Goal: Transaction & Acquisition: Purchase product/service

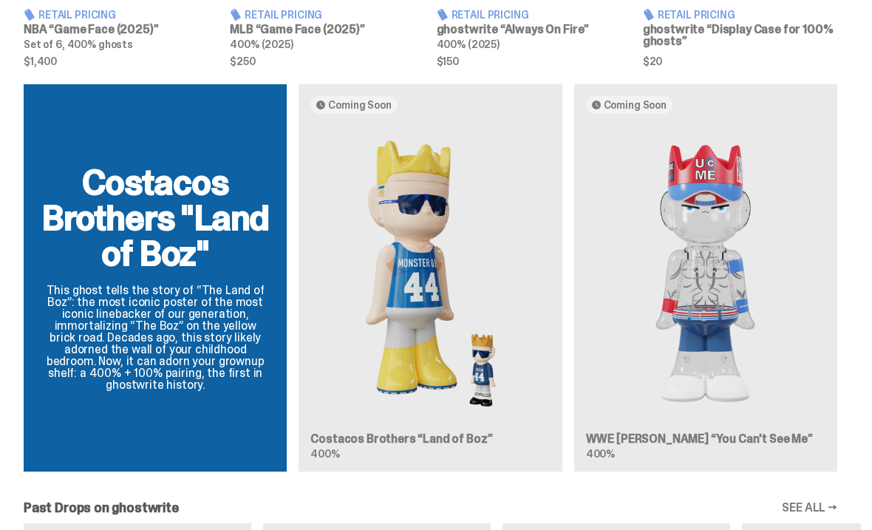
scroll to position [812, 0]
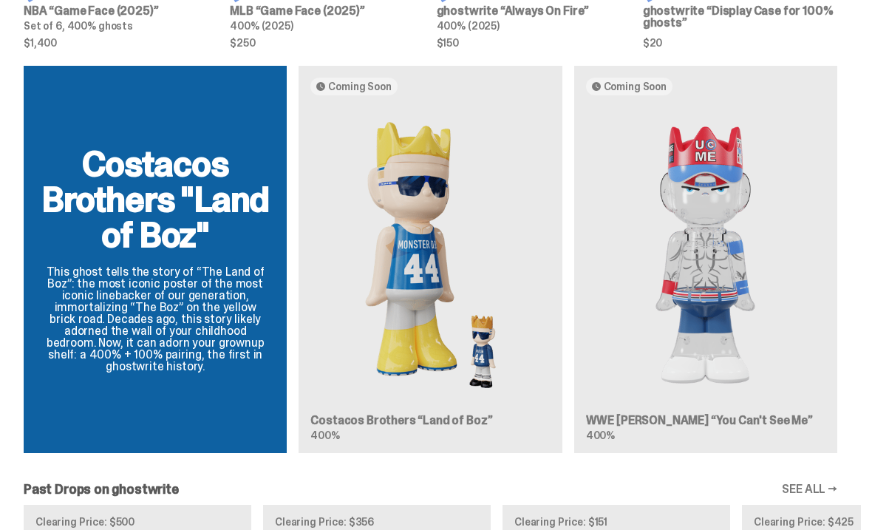
click at [821, 495] on link "SEE ALL →" at bounding box center [809, 490] width 55 height 12
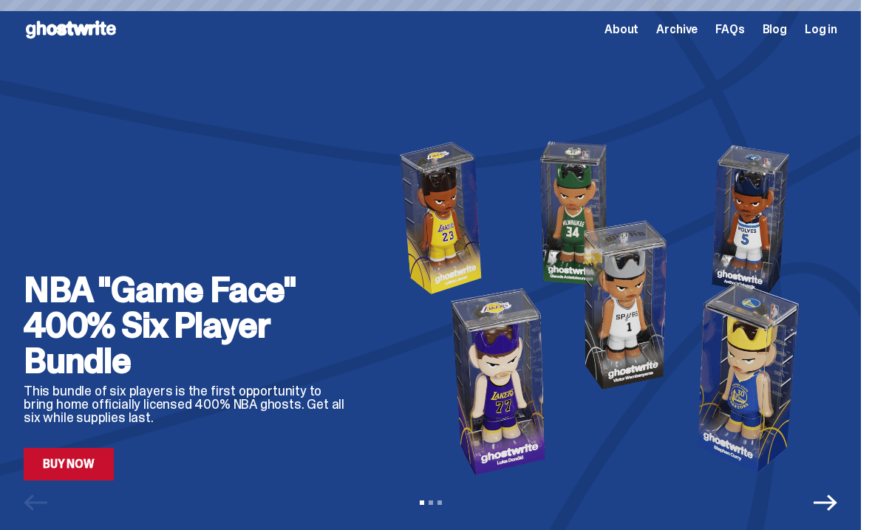
scroll to position [812, 0]
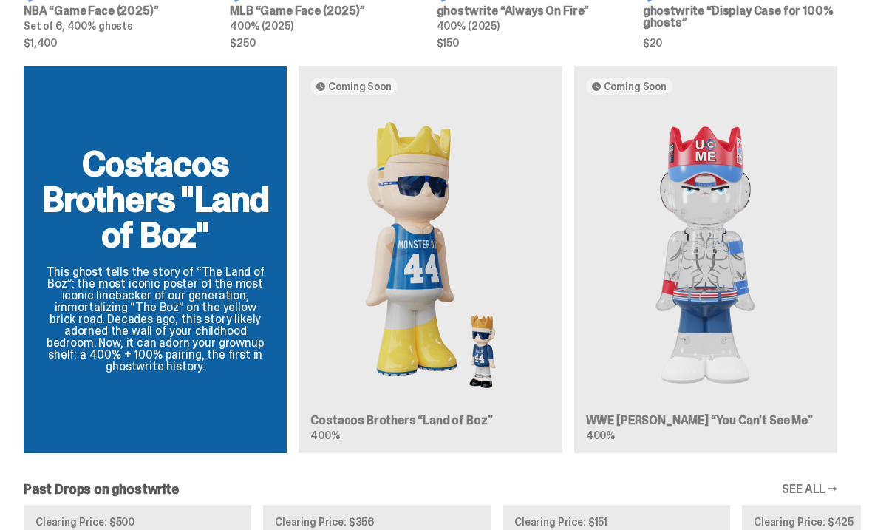
click at [352, 274] on img at bounding box center [431, 255] width 240 height 296
click at [362, 269] on img at bounding box center [431, 255] width 240 height 296
click at [502, 91] on article "Coming Soon Costacos Brothers “Land of Boz” 400%" at bounding box center [430, 259] width 263 height 387
click at [311, 48] on span "$250" at bounding box center [327, 43] width 194 height 10
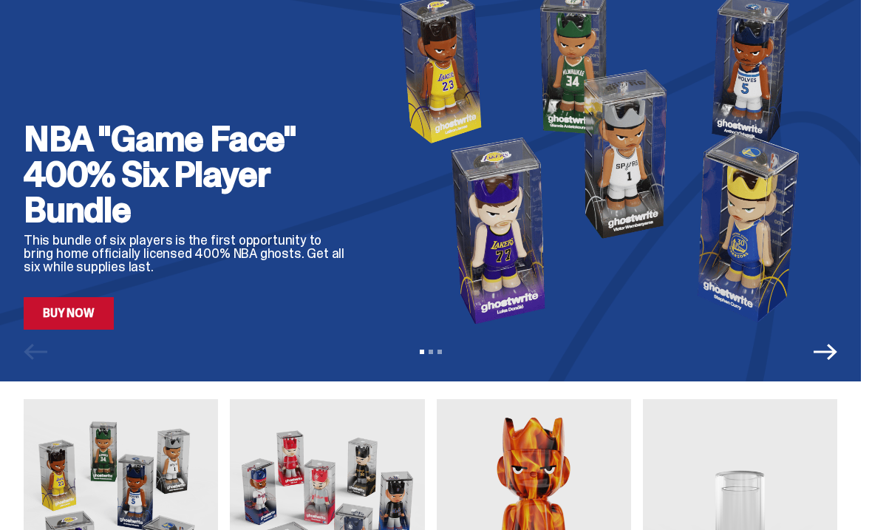
scroll to position [151, 0]
click at [835, 351] on icon "Next" at bounding box center [826, 352] width 24 height 16
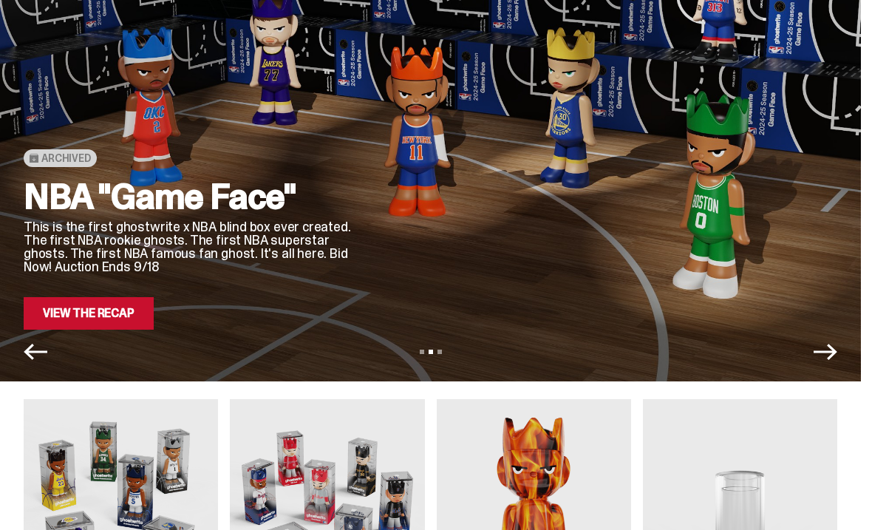
click at [838, 356] on icon "Next" at bounding box center [826, 352] width 24 height 24
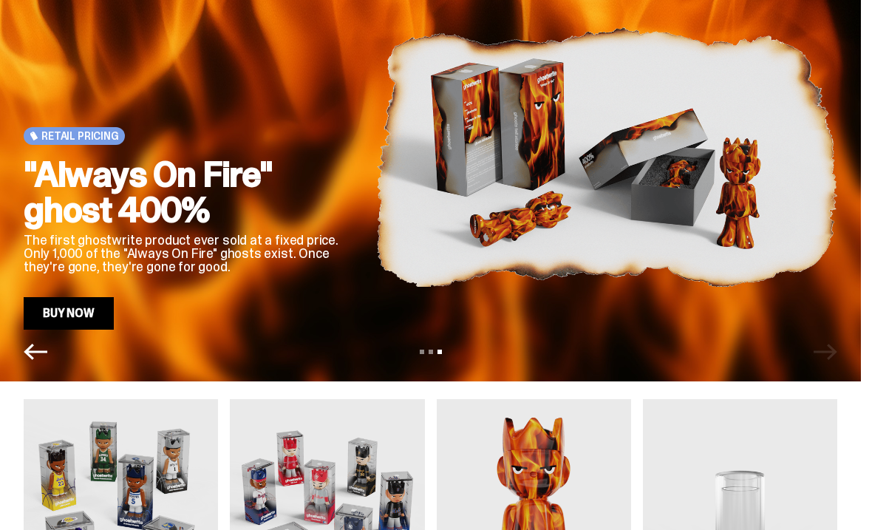
click at [35, 348] on icon "Previous" at bounding box center [36, 352] width 24 height 24
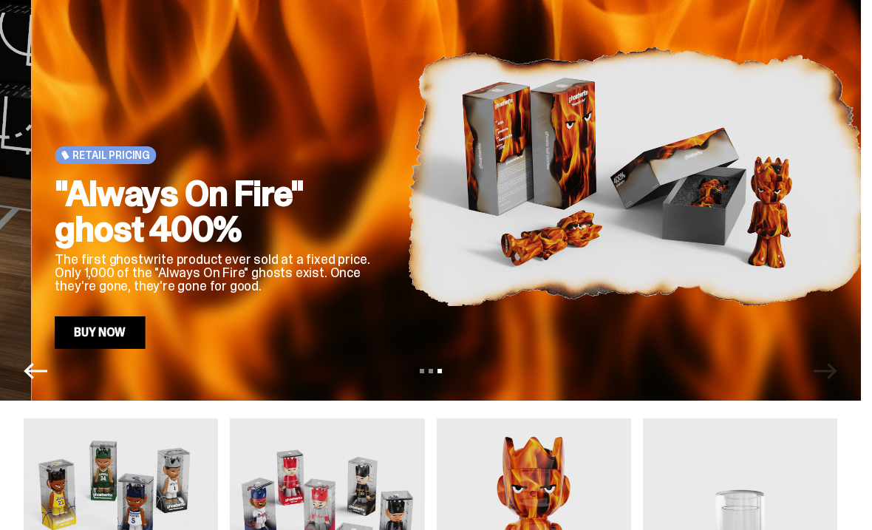
scroll to position [132, 0]
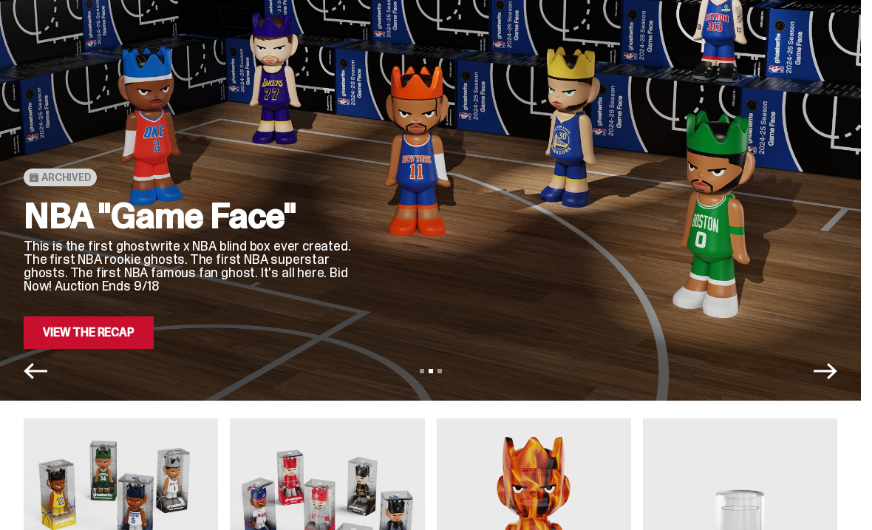
click at [81, 338] on link "View the Recap" at bounding box center [89, 332] width 130 height 33
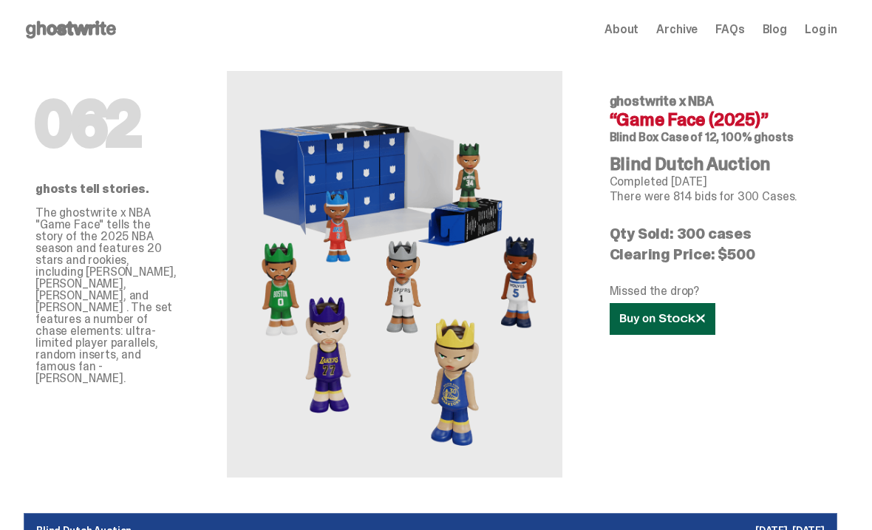
click at [679, 322] on use at bounding box center [662, 318] width 84 height 10
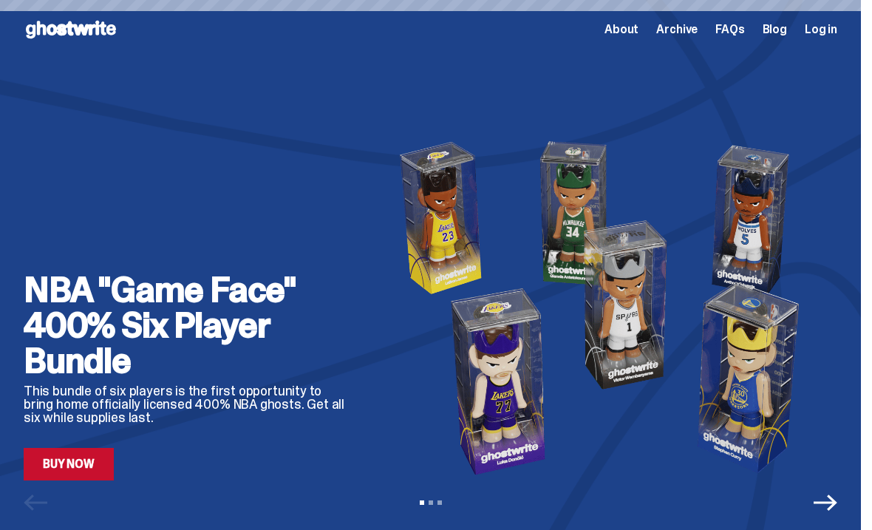
scroll to position [132, 0]
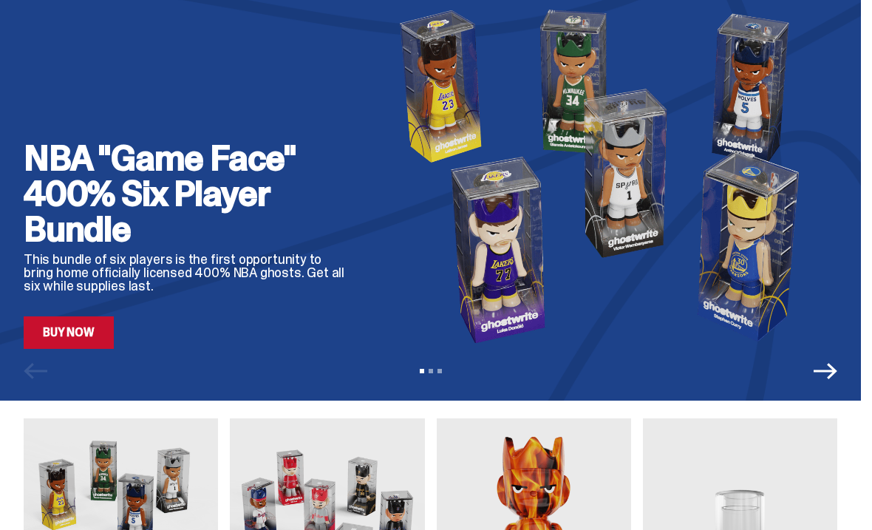
click at [32, 373] on div "View slide 1 View slide 2 View slide 3" at bounding box center [430, 371] width 861 height 24
click at [67, 336] on link "Buy Now" at bounding box center [69, 332] width 90 height 33
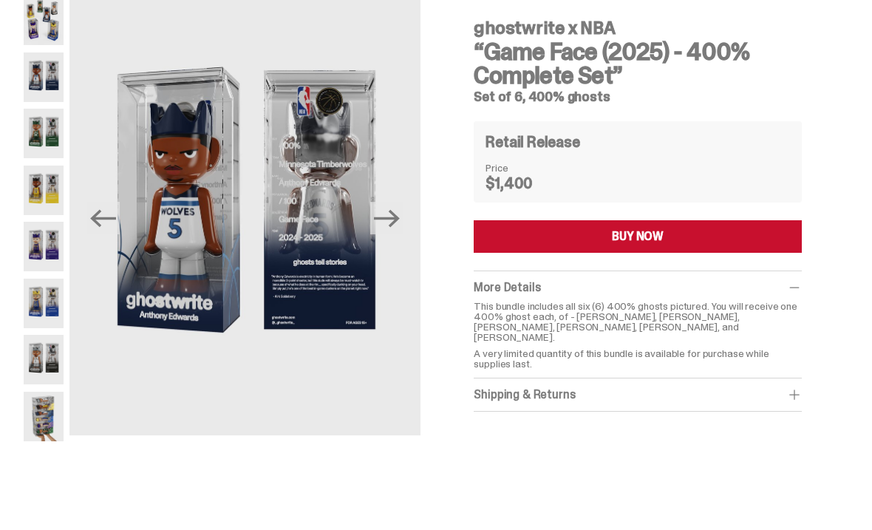
scroll to position [63, 0]
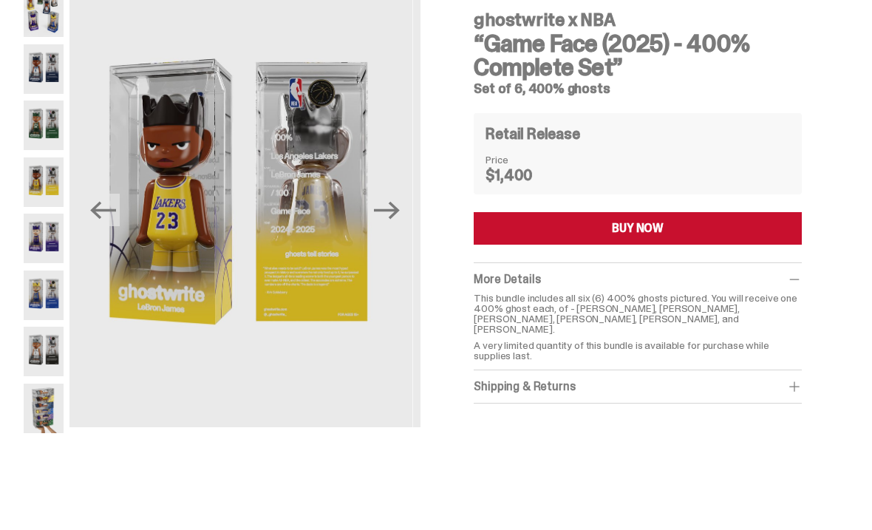
scroll to position [67, 0]
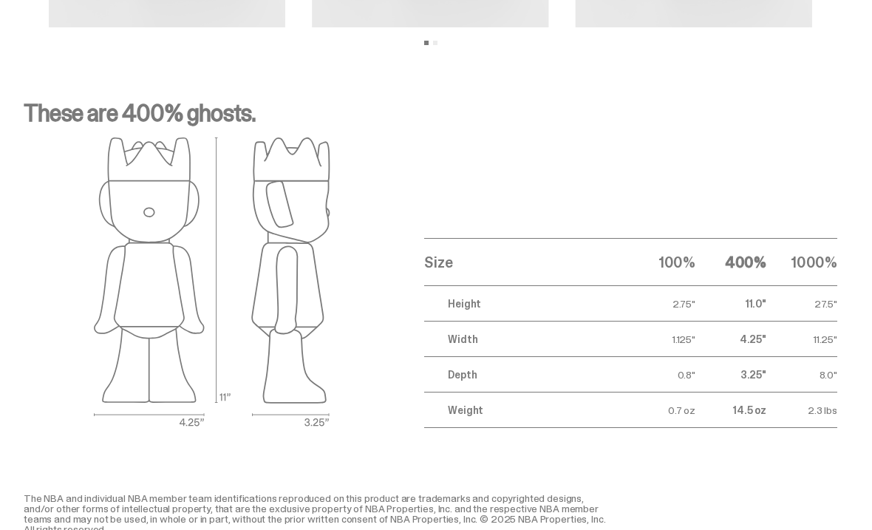
scroll to position [1912, 0]
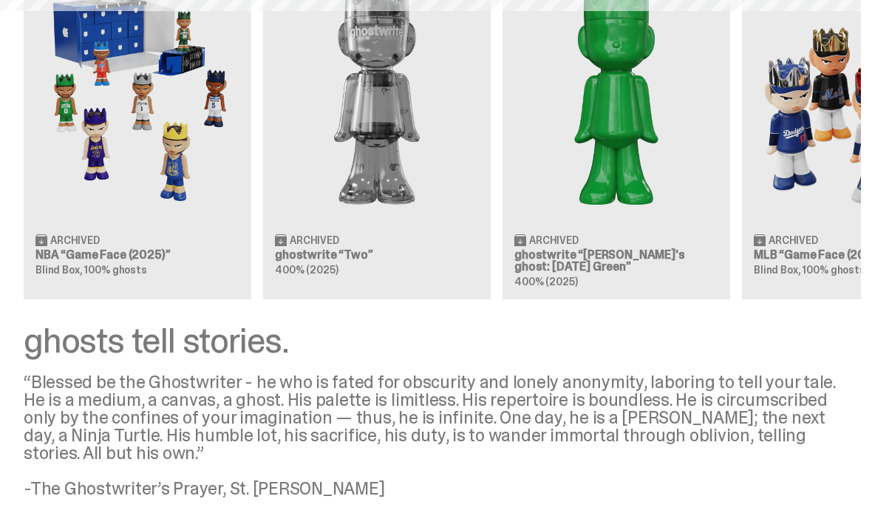
scroll to position [132, 0]
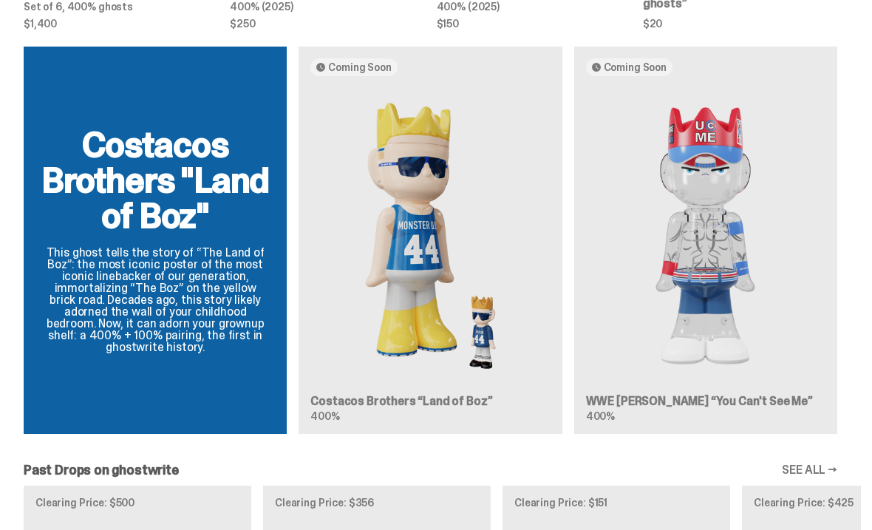
scroll to position [828, 0]
